Goal: Transaction & Acquisition: Purchase product/service

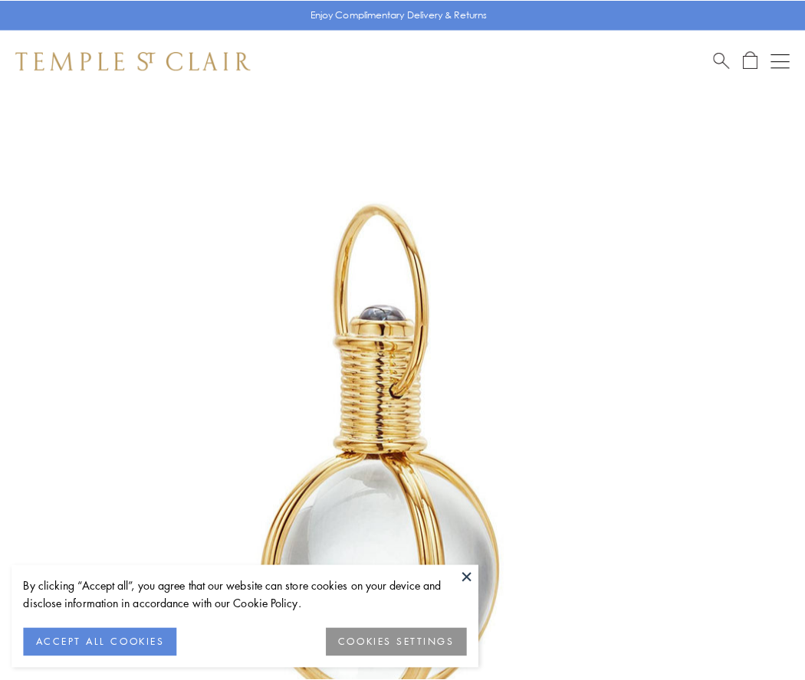
scroll to position [400, 0]
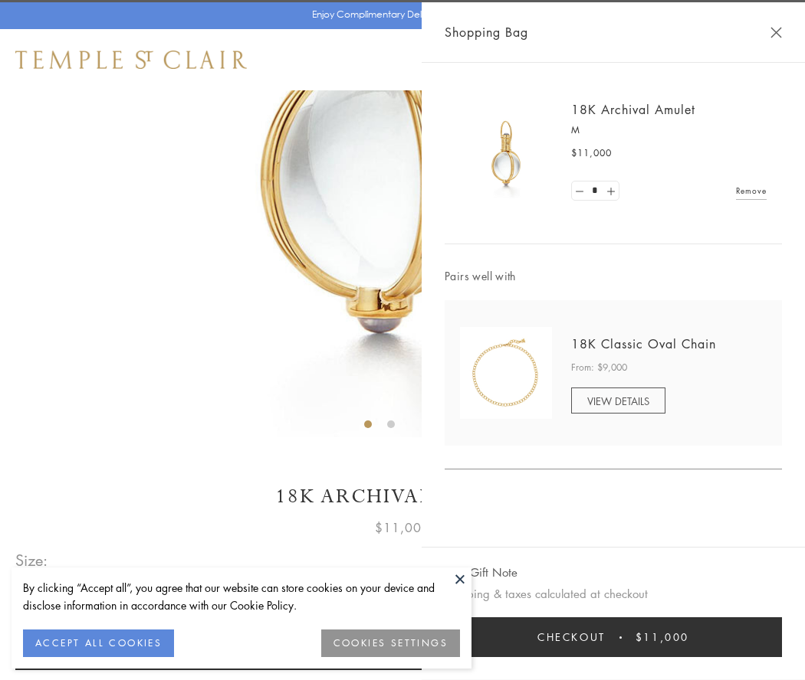
click at [613, 638] on button "Checkout $11,000" at bounding box center [612, 638] width 337 height 40
